Goal: Transaction & Acquisition: Purchase product/service

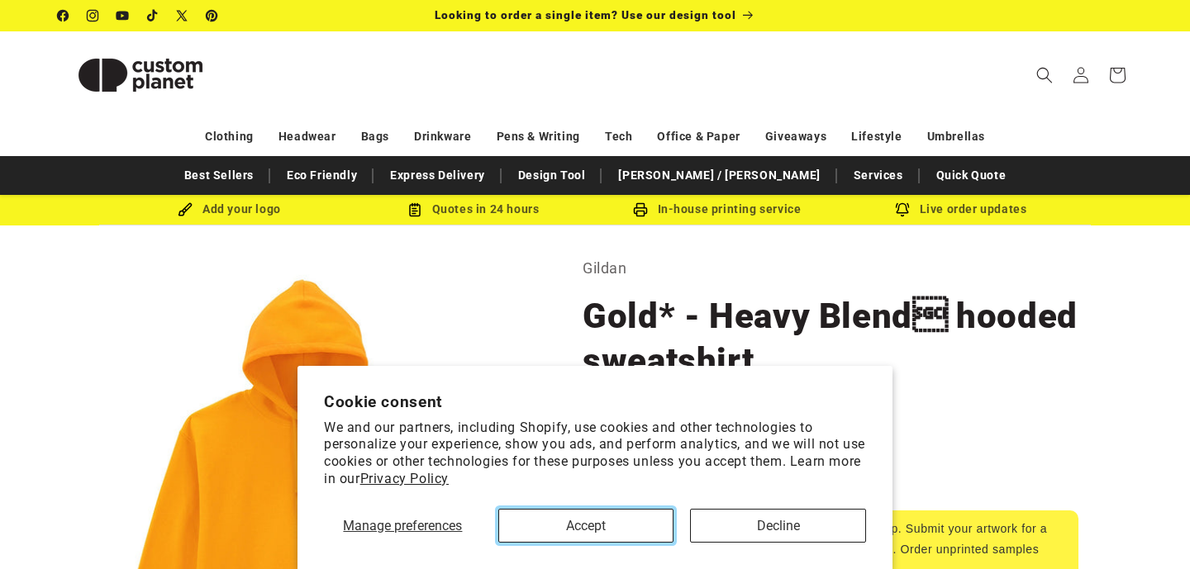
click at [582, 529] on button "Accept" at bounding box center [586, 526] width 176 height 34
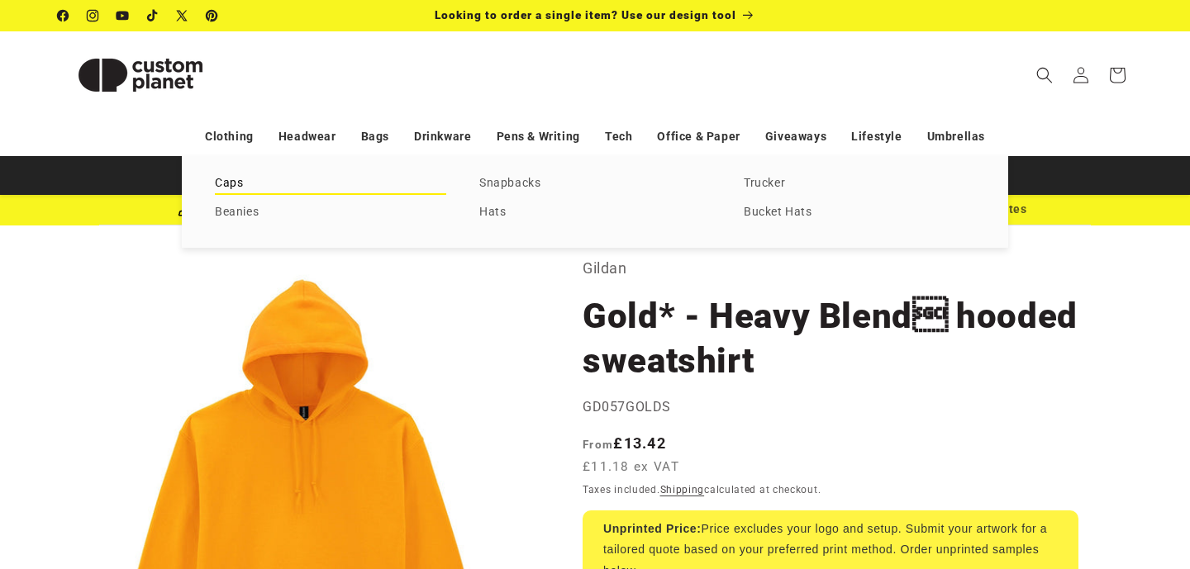
click at [233, 183] on link "Caps" at bounding box center [330, 184] width 231 height 22
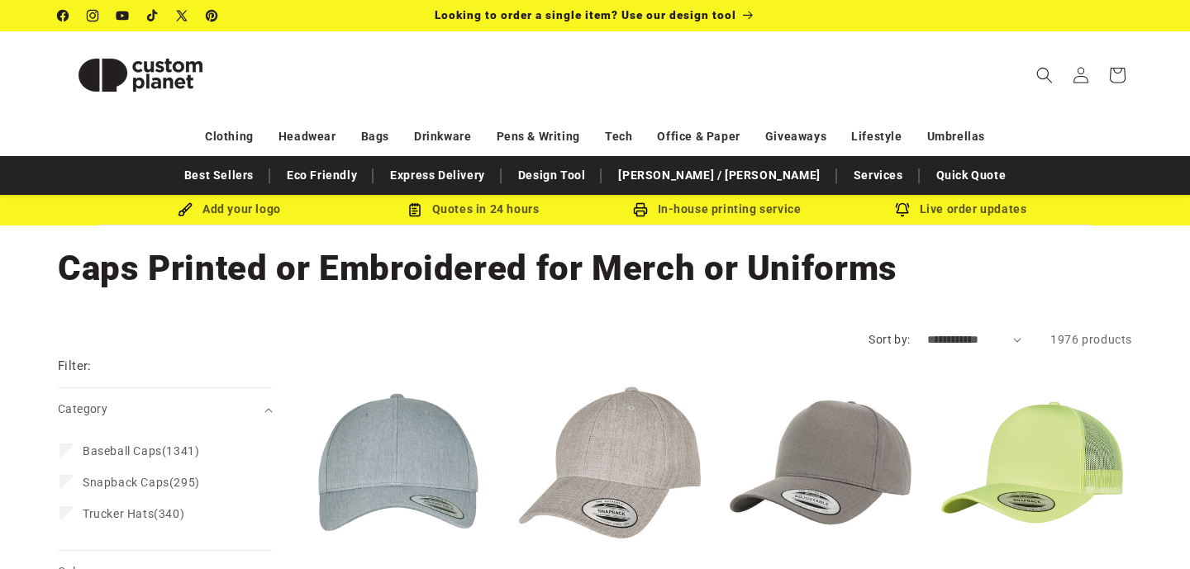
click at [1050, 75] on icon "Search" at bounding box center [1044, 75] width 17 height 17
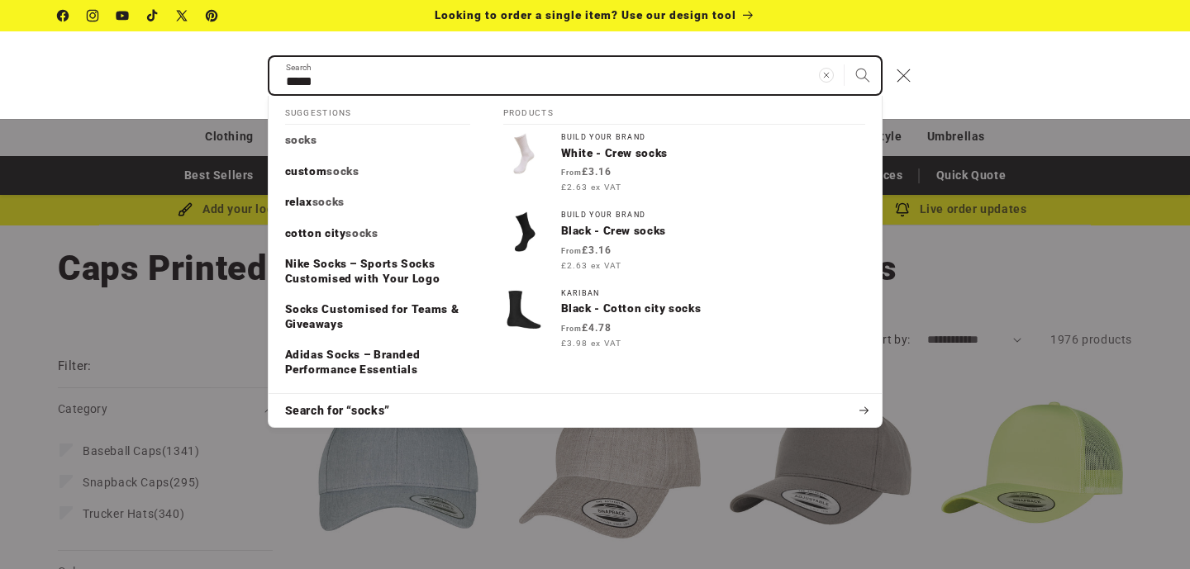
type input "*****"
click at [844, 57] on button "Search" at bounding box center [862, 75] width 36 height 36
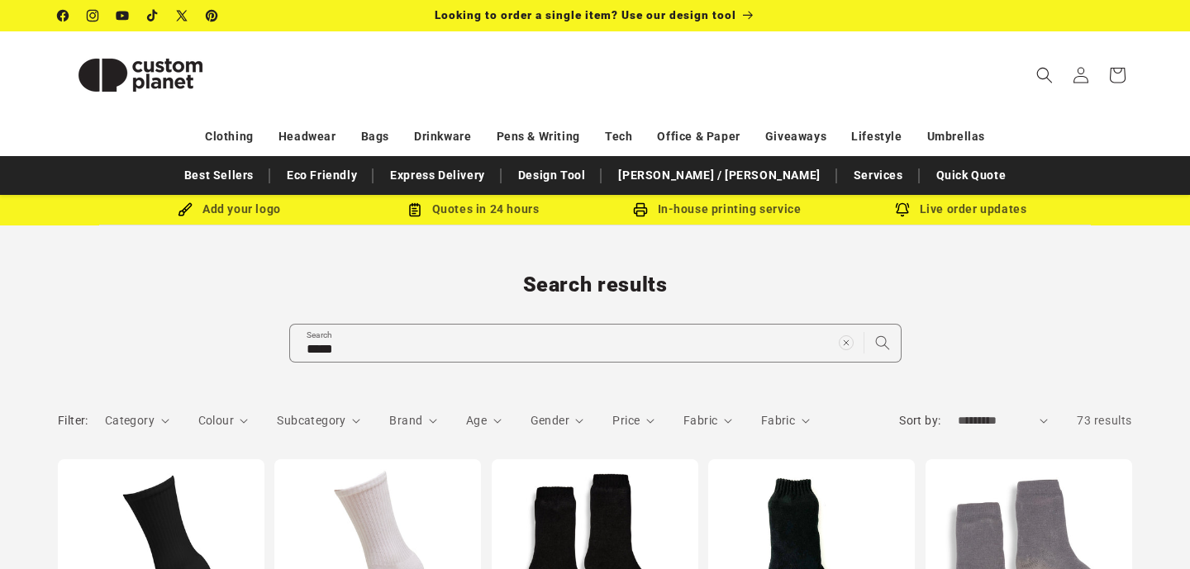
click at [180, 74] on img at bounding box center [140, 75] width 165 height 74
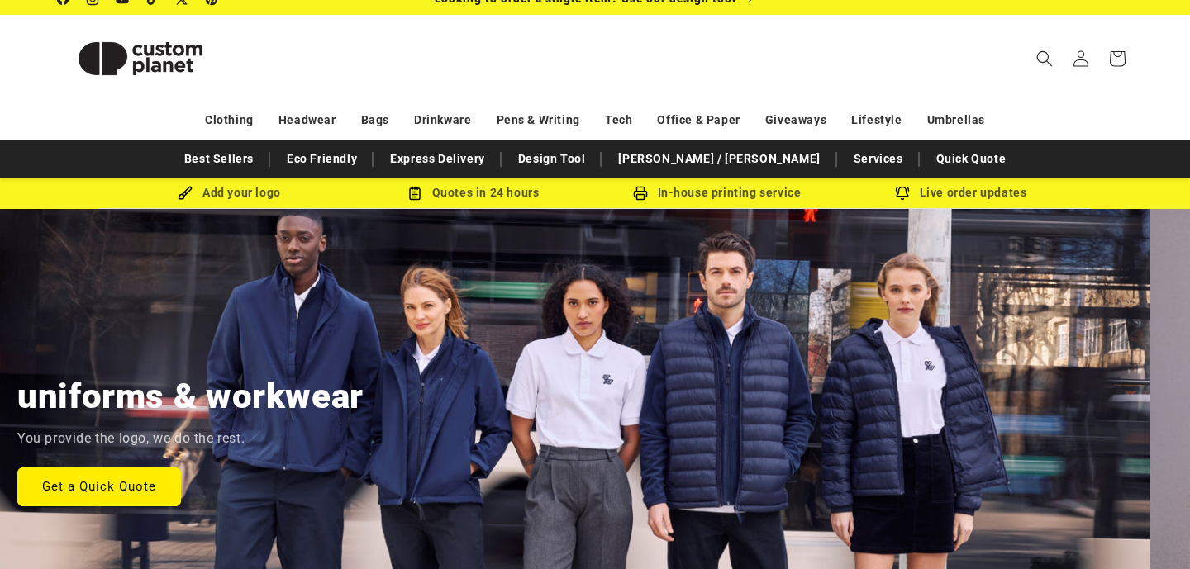
scroll to position [0, 12]
